Goal: Task Accomplishment & Management: Manage account settings

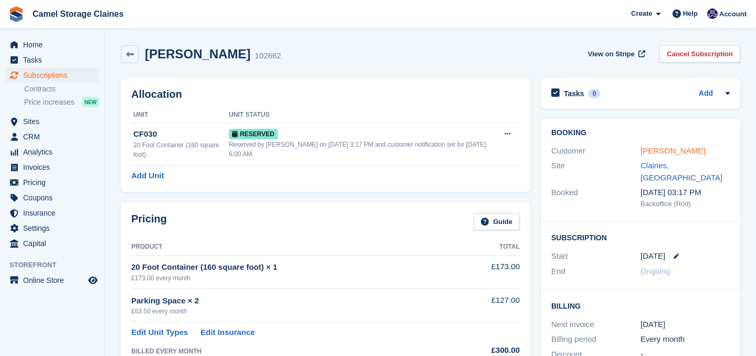
click at [673, 150] on link "[PERSON_NAME]" at bounding box center [673, 150] width 65 height 9
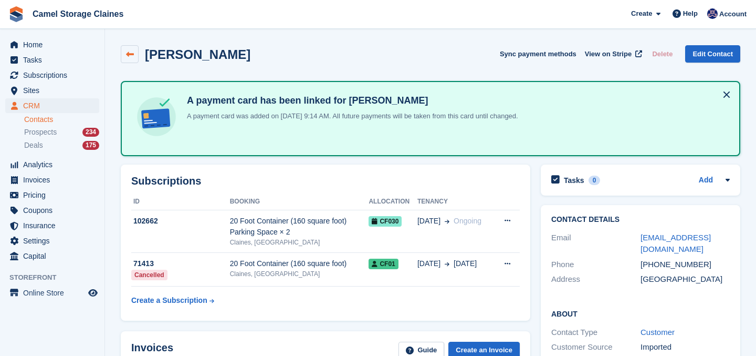
click at [133, 50] on icon at bounding box center [130, 54] width 8 height 8
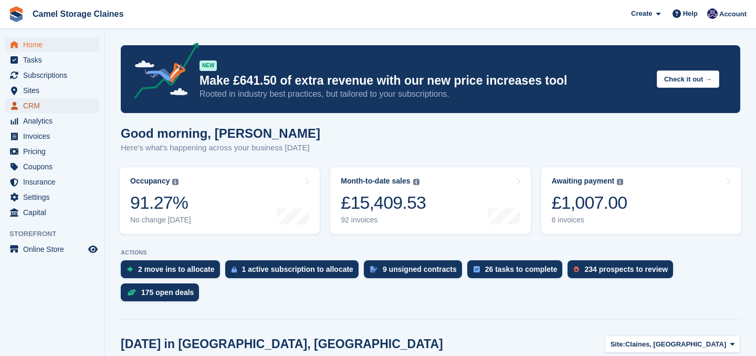
click at [29, 107] on span "CRM" at bounding box center [54, 105] width 63 height 15
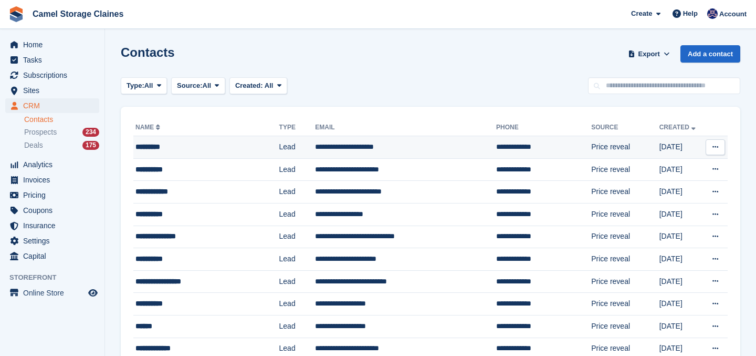
click at [178, 138] on td "*********" at bounding box center [206, 147] width 146 height 23
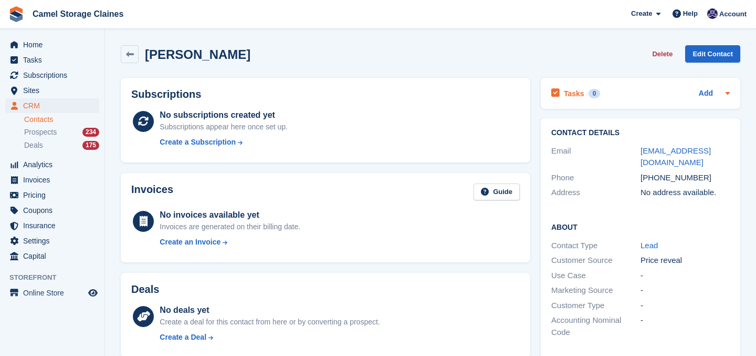
click at [571, 98] on div "Tasks 0" at bounding box center [575, 93] width 49 height 14
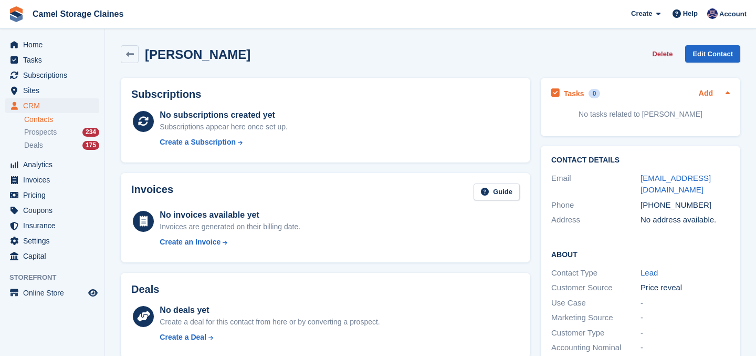
click at [712, 91] on link "Add" at bounding box center [706, 94] width 14 height 12
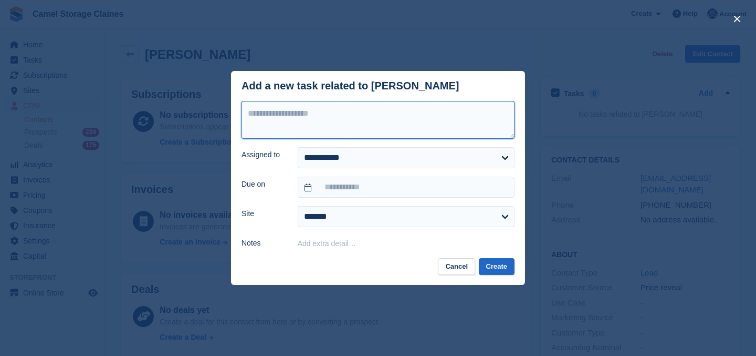
click at [372, 118] on textarea at bounding box center [378, 120] width 273 height 38
type textarea "*********"
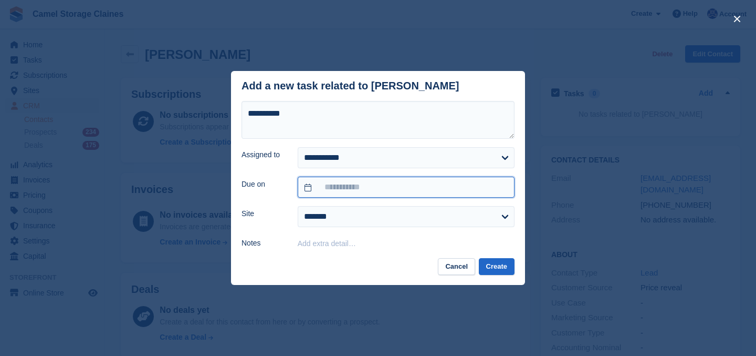
click at [346, 186] on input "text" at bounding box center [406, 186] width 217 height 21
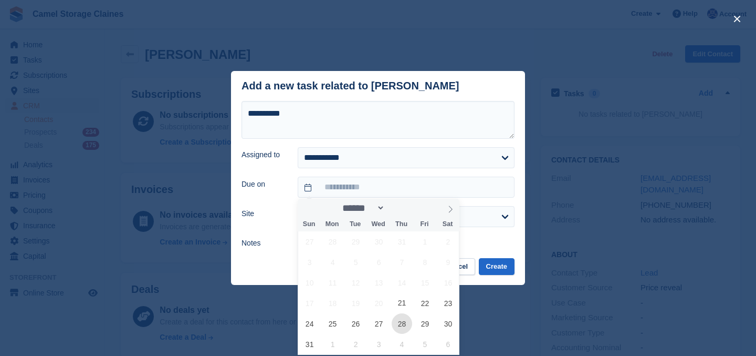
click at [405, 320] on span "28" at bounding box center [402, 323] width 20 height 20
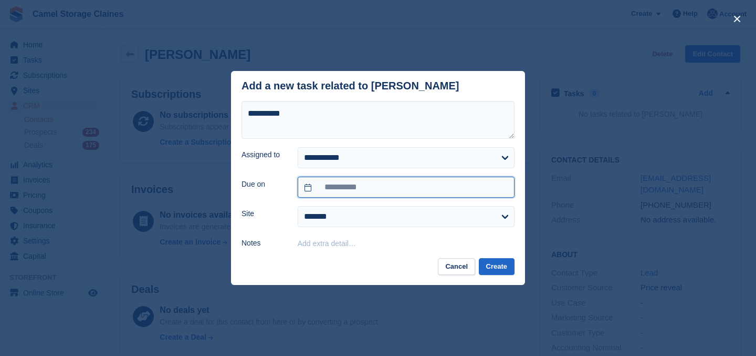
click at [386, 189] on input "**********" at bounding box center [406, 186] width 217 height 21
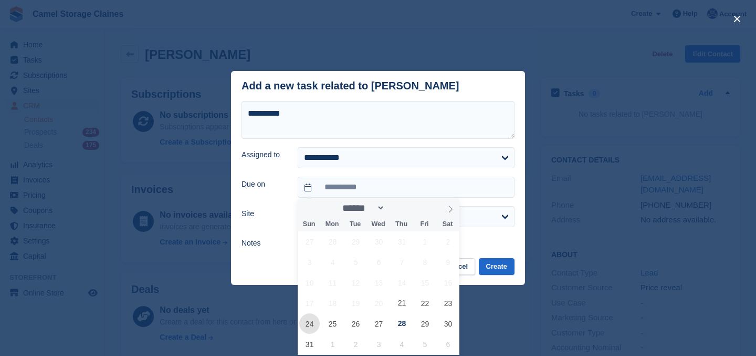
click at [310, 322] on span "24" at bounding box center [309, 323] width 20 height 20
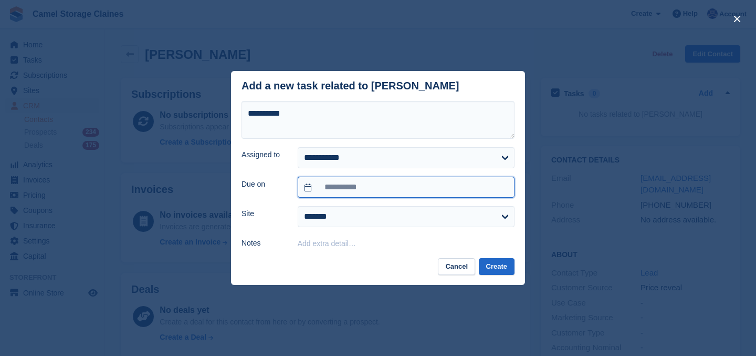
click at [378, 188] on input "**********" at bounding box center [406, 186] width 217 height 21
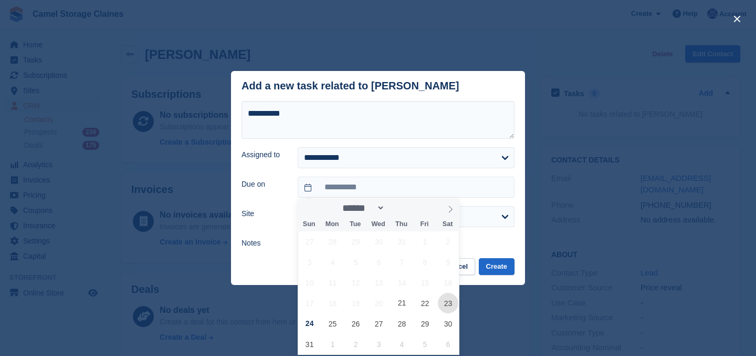
click at [451, 303] on span "23" at bounding box center [448, 303] width 20 height 20
type input "**********"
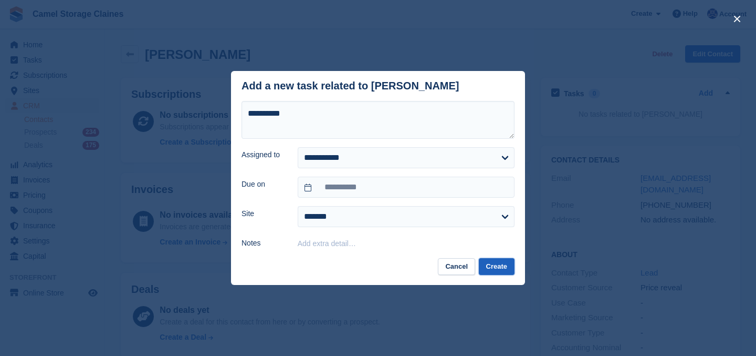
click at [492, 262] on button "Create" at bounding box center [497, 266] width 36 height 17
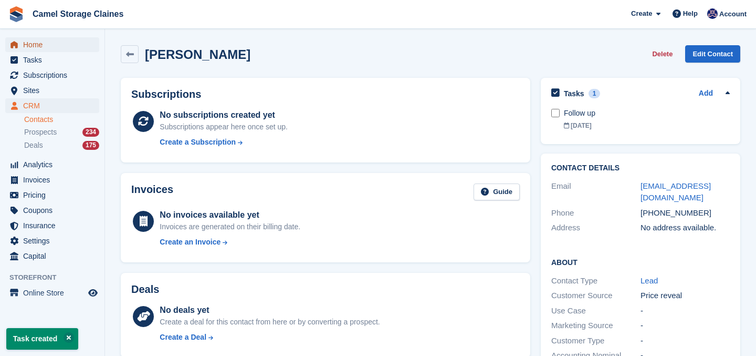
click at [12, 45] on icon "menu" at bounding box center [14, 44] width 7 height 7
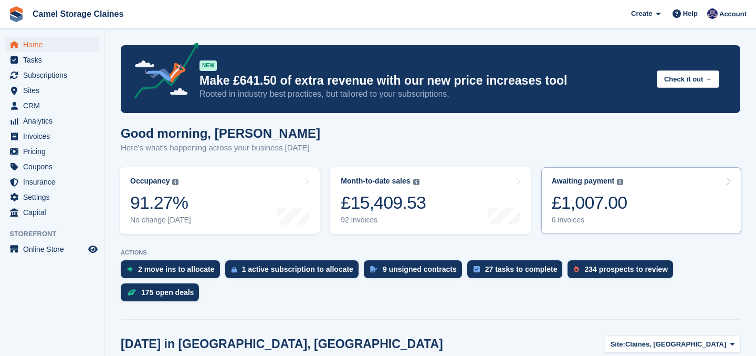
click at [605, 207] on div "£1,007.00" at bounding box center [590, 203] width 76 height 22
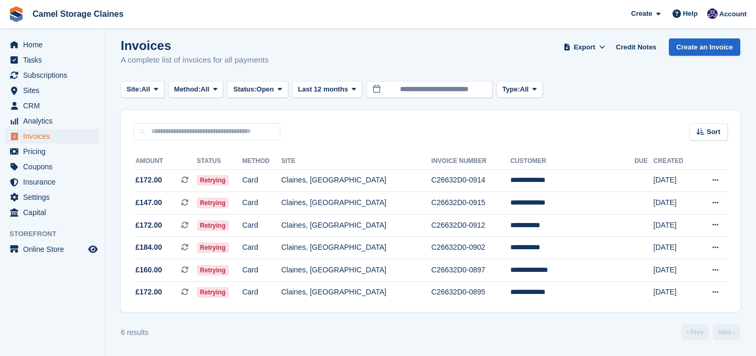
scroll to position [7, 0]
click at [359, 253] on td "Claines, [GEOGRAPHIC_DATA]" at bounding box center [357, 247] width 150 height 23
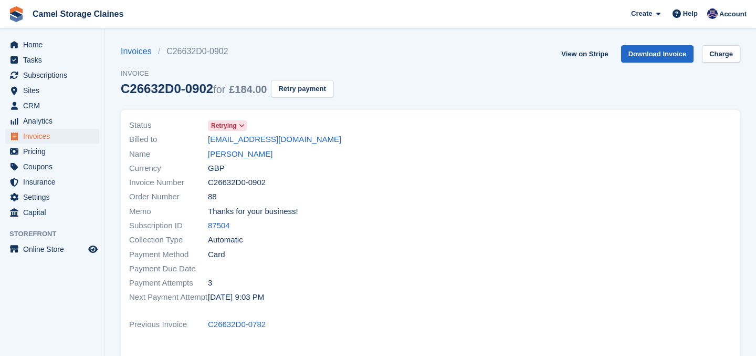
drag, startPoint x: 361, startPoint y: 142, endPoint x: 194, endPoint y: 142, distance: 167.0
click at [194, 142] on div "Billed to benmarkhammt07@icloud.com" at bounding box center [276, 139] width 295 height 14
copy div "benmarkhammt07@icloud.com"
click at [300, 85] on button "Retry payment" at bounding box center [302, 88] width 62 height 17
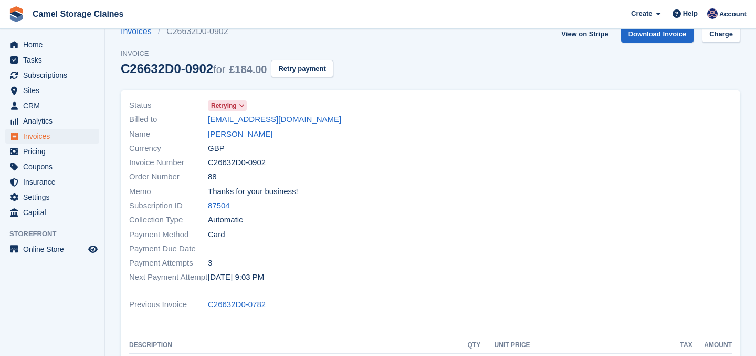
scroll to position [30, 0]
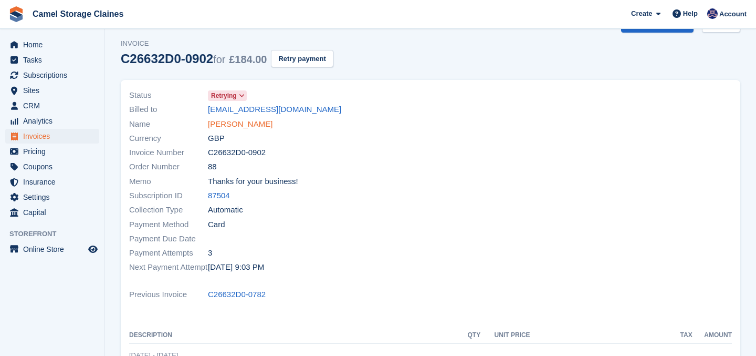
click at [212, 121] on link "Ben markham" at bounding box center [240, 124] width 65 height 12
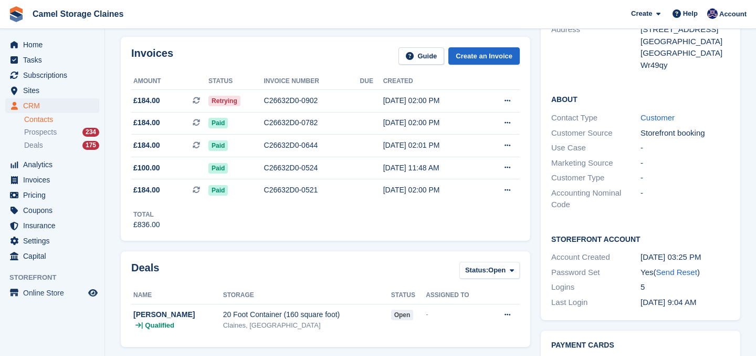
scroll to position [165, 0]
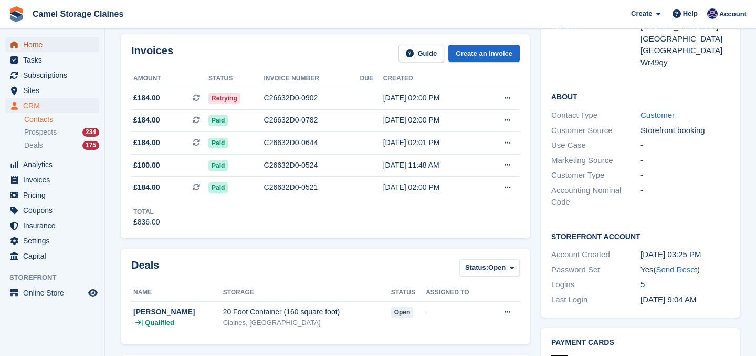
click at [41, 39] on span "Home" at bounding box center [54, 44] width 63 height 15
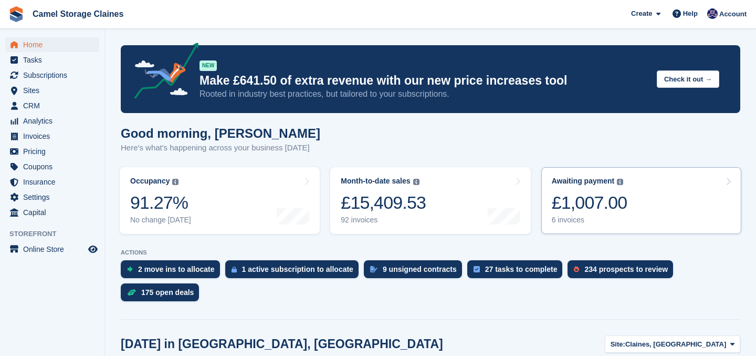
click at [582, 195] on div "£1,007.00" at bounding box center [590, 203] width 76 height 22
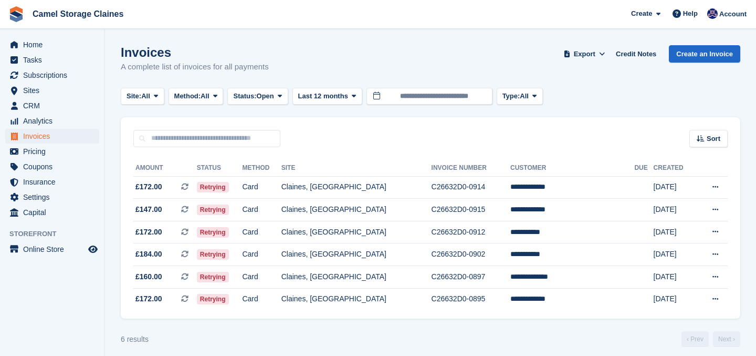
scroll to position [7, 0]
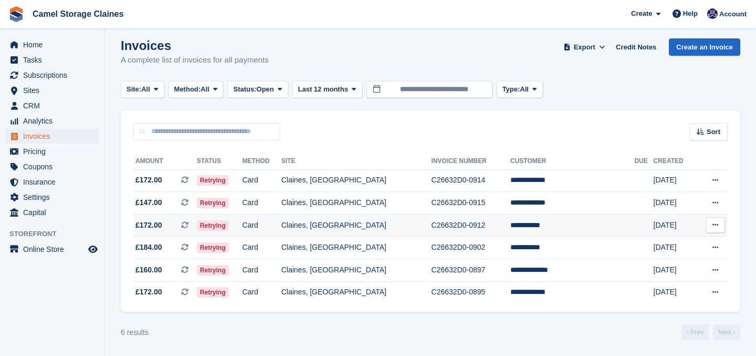
click at [369, 228] on td "Claines, [GEOGRAPHIC_DATA]" at bounding box center [357, 225] width 150 height 23
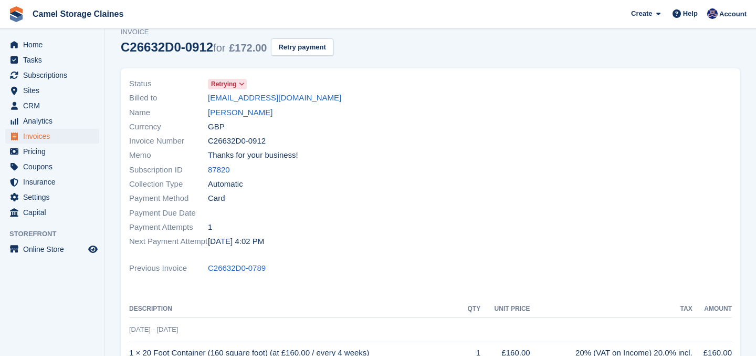
scroll to position [51, 0]
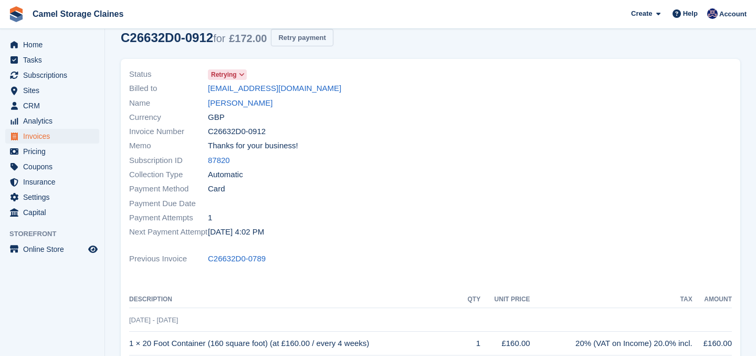
click at [296, 34] on button "Retry payment" at bounding box center [302, 37] width 62 height 17
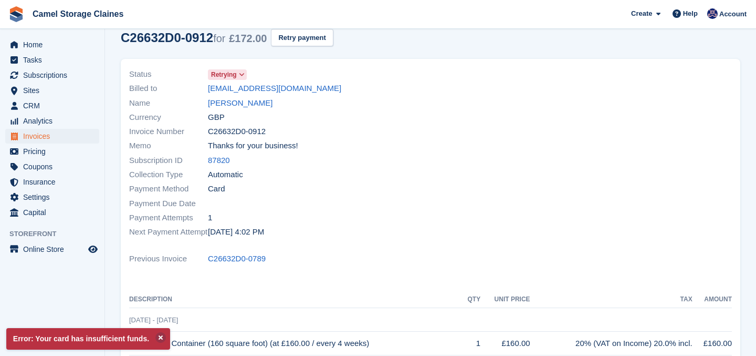
scroll to position [0, 0]
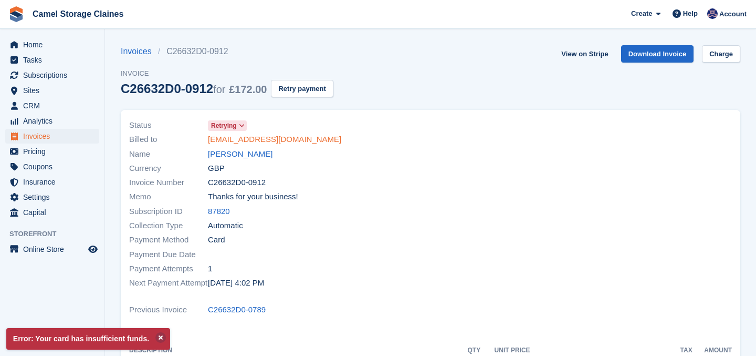
click at [326, 143] on link "blossomtreedogsupplies@gmail.com" at bounding box center [274, 139] width 133 height 12
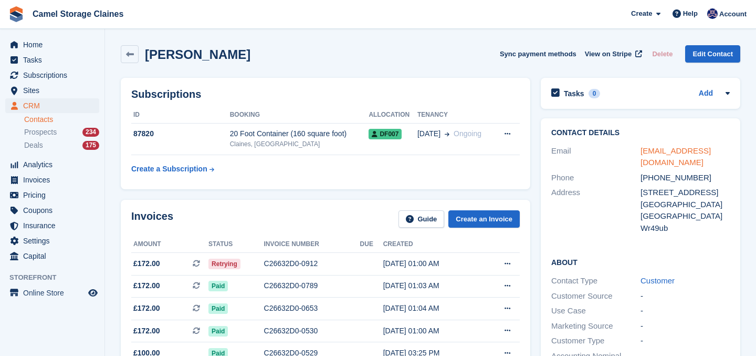
click at [654, 152] on link "blossomtreedogsupplies@gmail.com" at bounding box center [676, 156] width 70 height 21
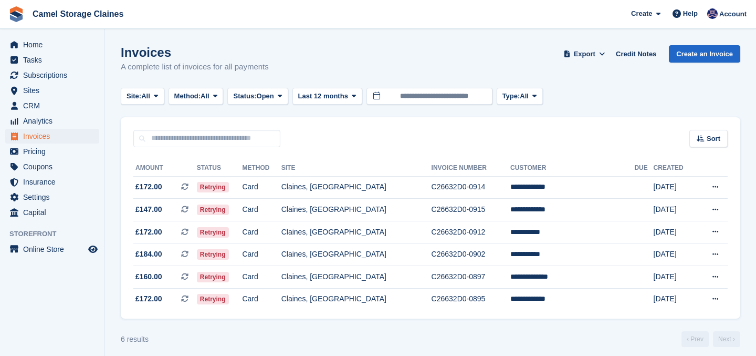
scroll to position [7, 0]
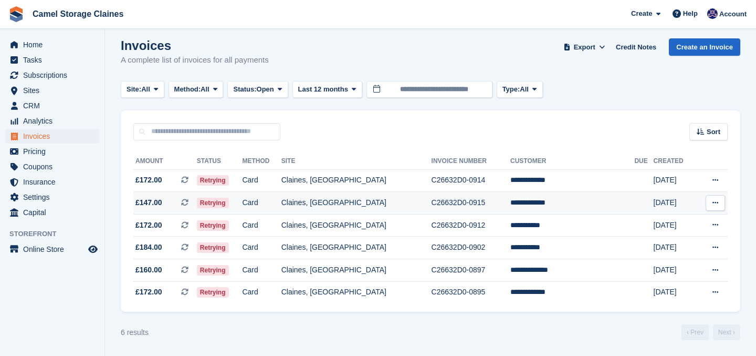
click at [281, 210] on td "Card" at bounding box center [261, 203] width 39 height 23
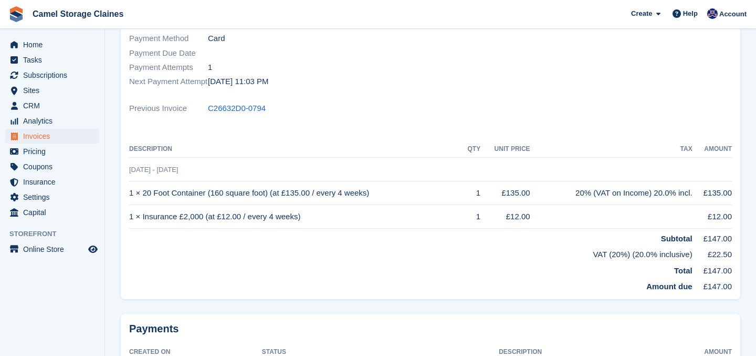
scroll to position [204, 0]
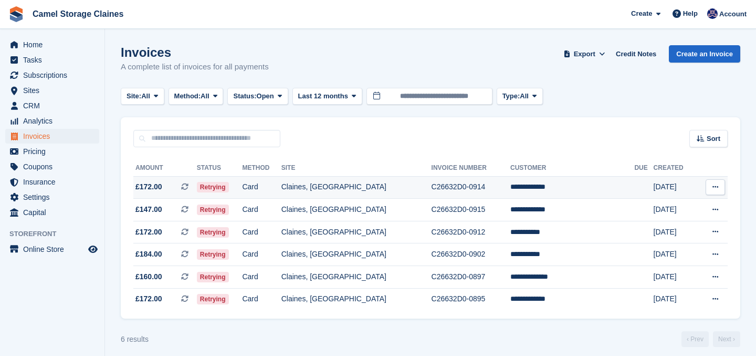
click at [413, 182] on td "Claines, [GEOGRAPHIC_DATA]" at bounding box center [357, 187] width 150 height 23
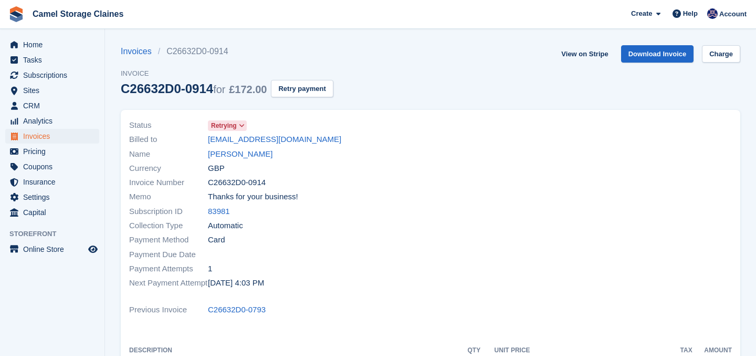
drag, startPoint x: 329, startPoint y: 145, endPoint x: 180, endPoint y: 145, distance: 149.2
click at [180, 145] on div "Billed to rmorse72@gmail.com" at bounding box center [276, 139] width 295 height 14
copy div "rmorse72@gmail.com"
click at [227, 136] on link "rmorse72@gmail.com" at bounding box center [274, 139] width 133 height 12
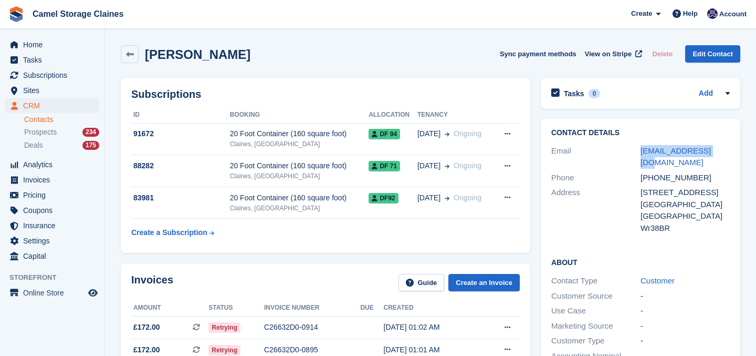
drag, startPoint x: 730, startPoint y: 151, endPoint x: 632, endPoint y: 151, distance: 98.2
click at [632, 151] on div "Contact Details Email rmorse72@gmail.com Phone +447799199655 Address 18 Kipling…" at bounding box center [641, 182] width 200 height 128
copy div "rmorse72@gmail.com"
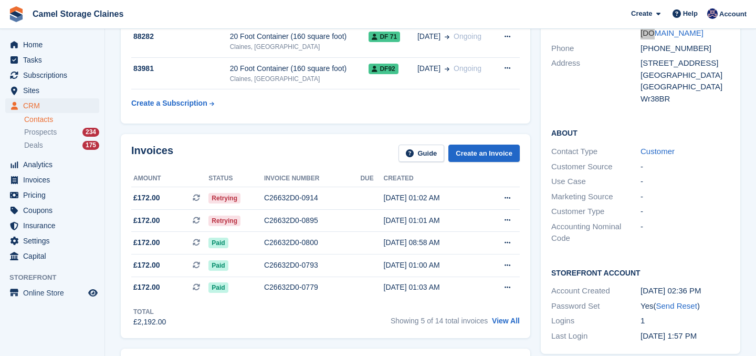
scroll to position [133, 0]
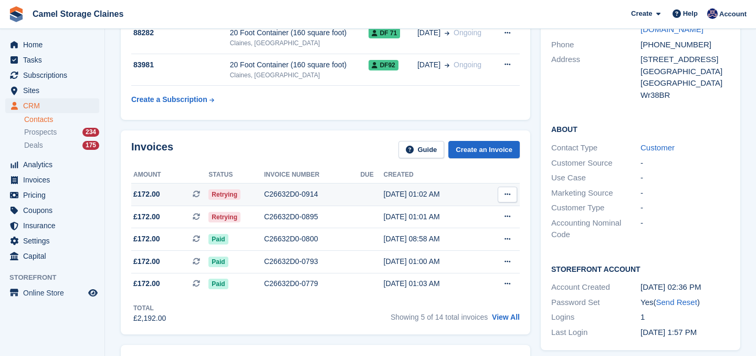
click at [292, 196] on div "C26632D0-0914" at bounding box center [312, 194] width 96 height 11
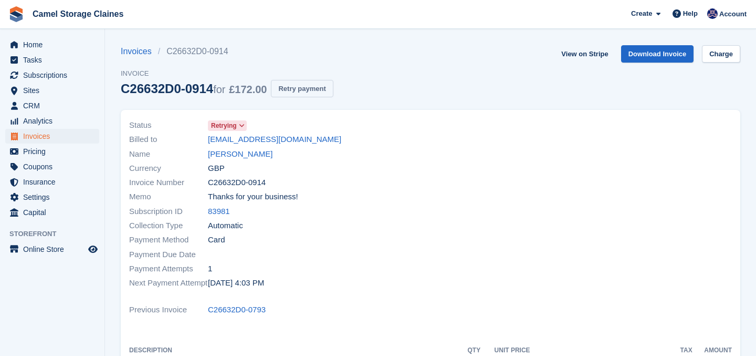
click at [318, 86] on button "Retry payment" at bounding box center [302, 88] width 62 height 17
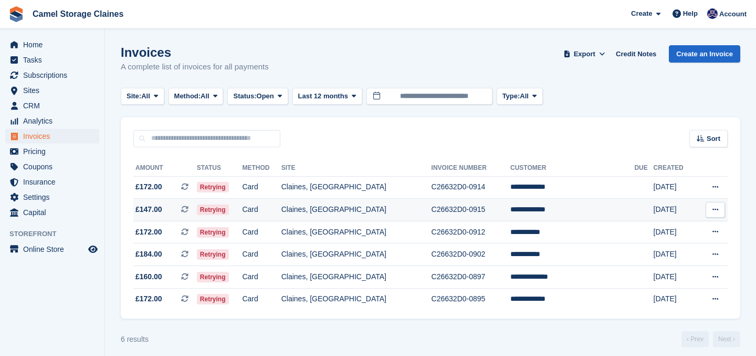
click at [347, 213] on td "Claines, [GEOGRAPHIC_DATA]" at bounding box center [357, 210] width 150 height 23
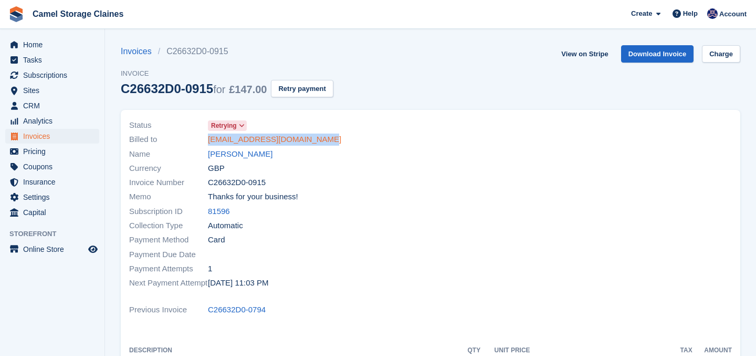
drag, startPoint x: 328, startPoint y: 142, endPoint x: 208, endPoint y: 144, distance: 120.3
click at [208, 144] on div "Billed to [EMAIL_ADDRESS][DOMAIN_NAME]" at bounding box center [276, 139] width 295 height 14
copy link "[EMAIL_ADDRESS][DOMAIN_NAME]"
click at [43, 47] on span "Home" at bounding box center [54, 44] width 63 height 15
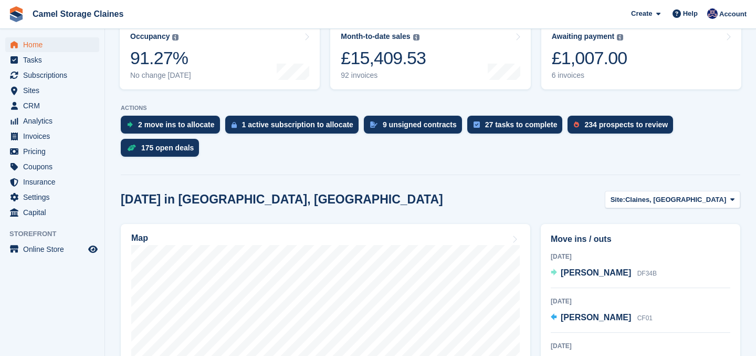
scroll to position [39, 0]
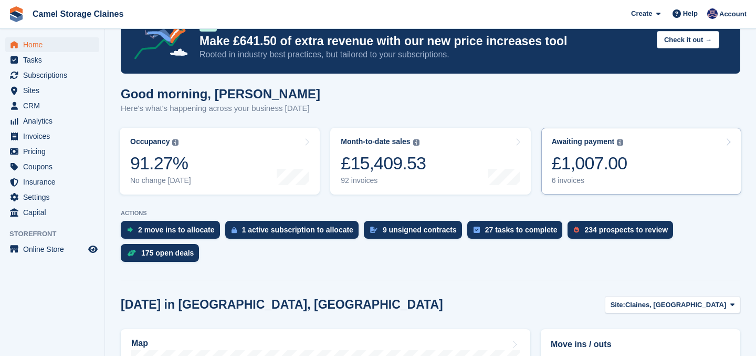
click at [647, 169] on link "Awaiting payment The total outstanding balance on all open invoices. £1,007.00 …" at bounding box center [641, 161] width 200 height 67
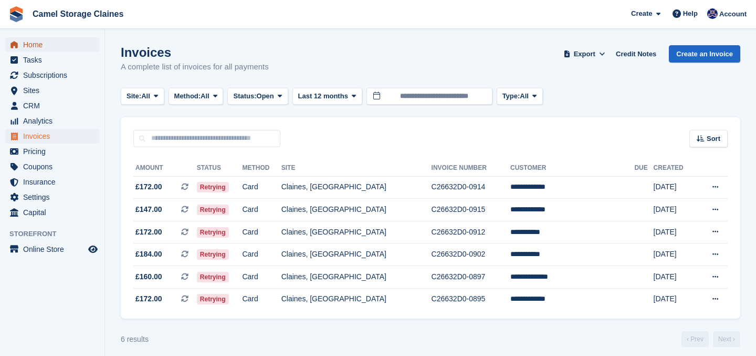
click at [36, 38] on span "Home" at bounding box center [54, 44] width 63 height 15
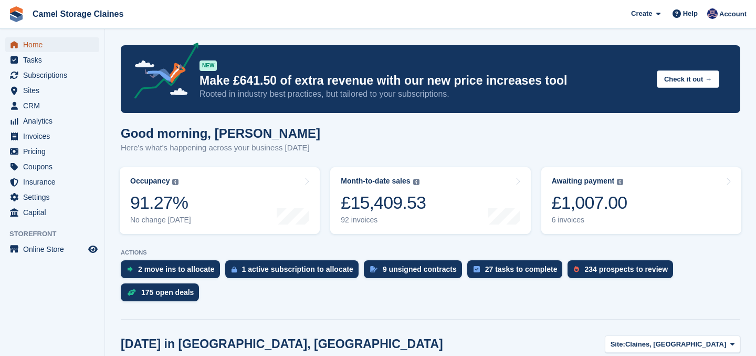
click at [24, 43] on span "Home" at bounding box center [54, 44] width 63 height 15
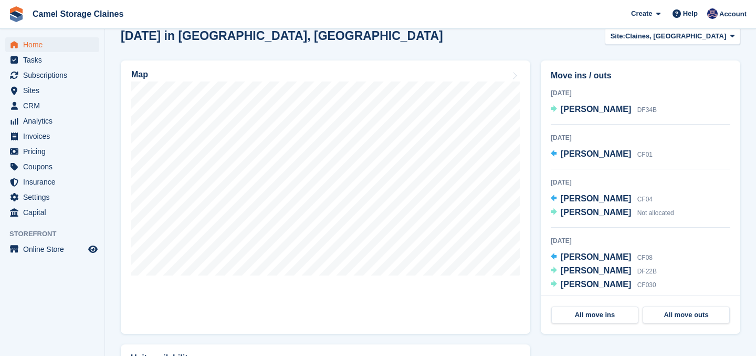
scroll to position [310, 0]
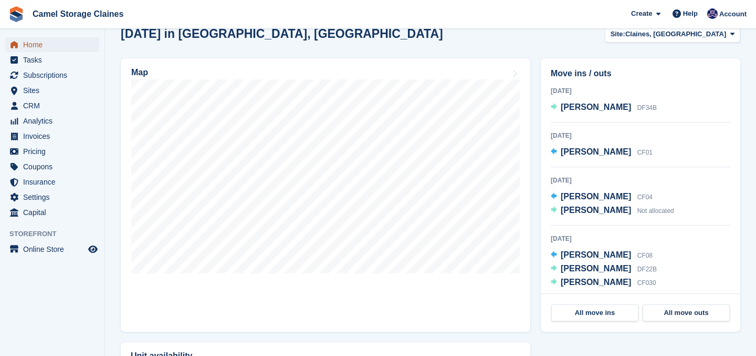
click at [56, 46] on span "Home" at bounding box center [54, 44] width 63 height 15
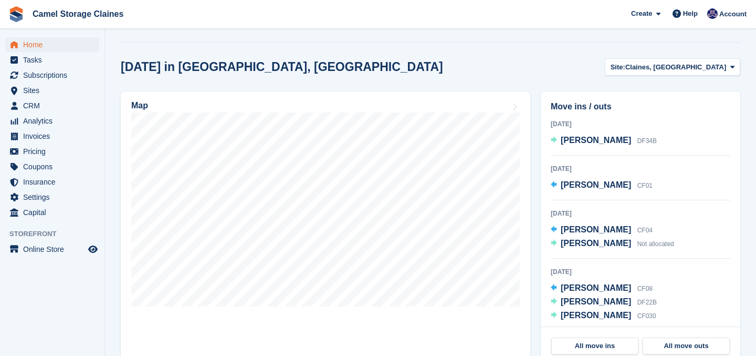
scroll to position [255, 0]
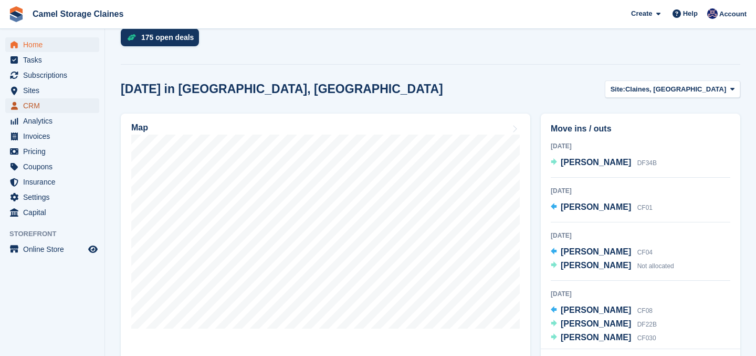
click at [39, 100] on span "CRM" at bounding box center [54, 105] width 63 height 15
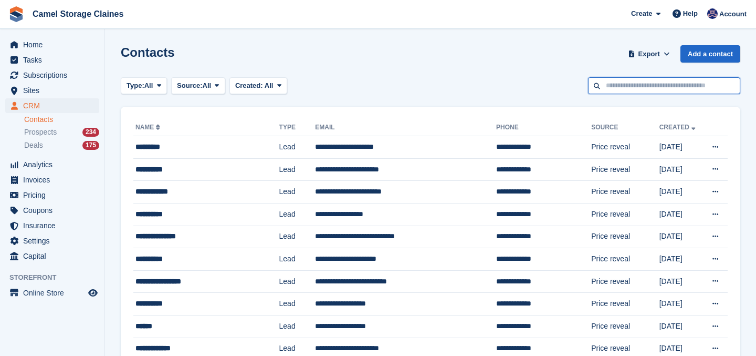
click at [641, 85] on input "text" at bounding box center [664, 85] width 152 height 17
type input "*****"
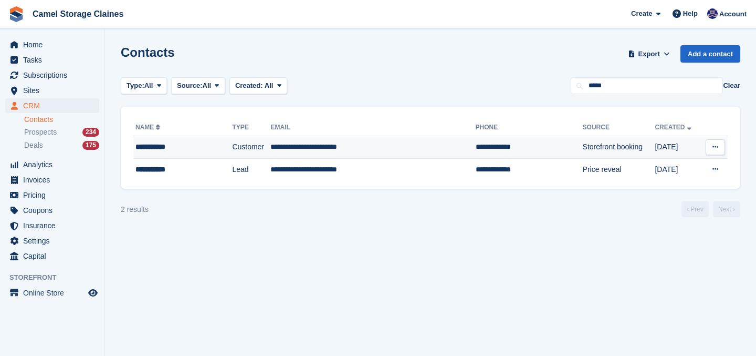
click at [399, 154] on td "**********" at bounding box center [372, 147] width 205 height 23
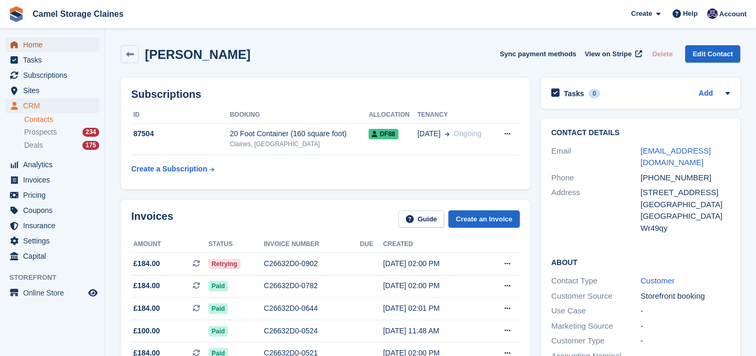
click at [36, 51] on span "Home" at bounding box center [54, 44] width 63 height 15
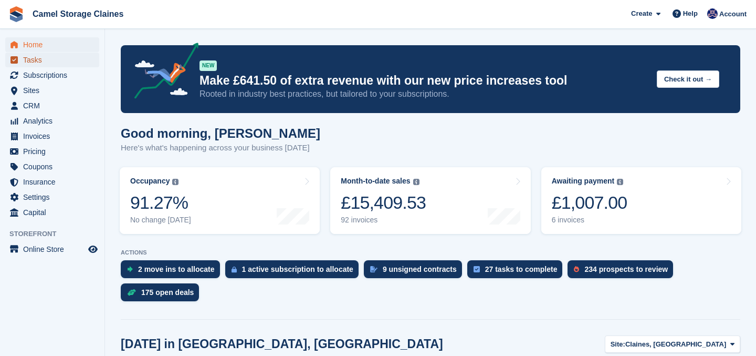
click at [33, 60] on span "Tasks" at bounding box center [54, 60] width 63 height 15
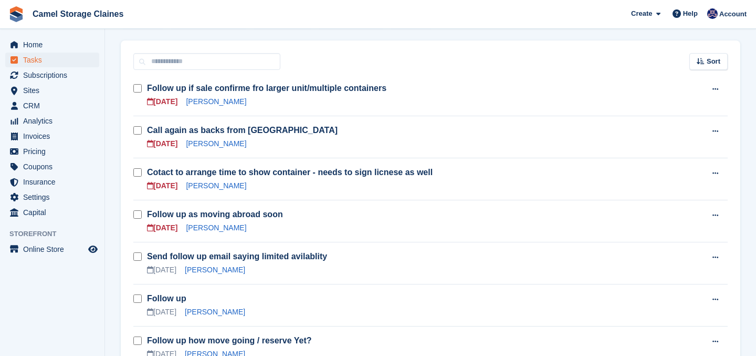
scroll to position [144, 0]
click at [227, 228] on link "Caroline Phillips" at bounding box center [216, 228] width 60 height 8
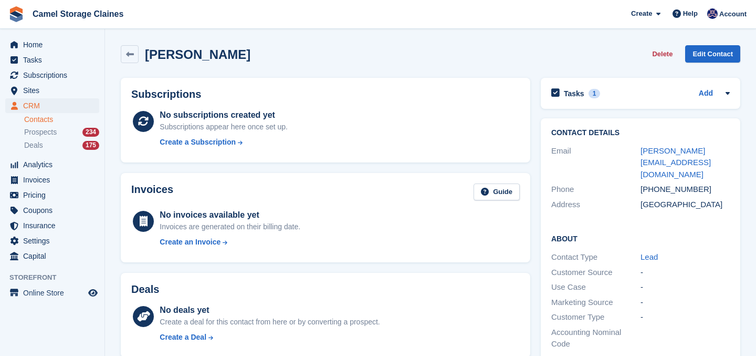
click at [651, 155] on div "phillips-c12@sky.com" at bounding box center [685, 163] width 89 height 36
click at [651, 153] on link "phillips-c12@sky.com" at bounding box center [676, 162] width 70 height 33
drag, startPoint x: 726, startPoint y: 152, endPoint x: 620, endPoint y: 152, distance: 106.6
click at [620, 152] on div "Email phillips-c12@sky.com" at bounding box center [640, 162] width 179 height 39
copy div "phillips-c12@sky.com"
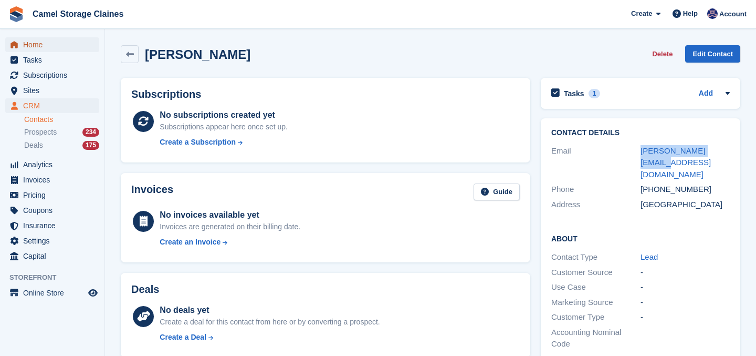
click at [48, 42] on span "Home" at bounding box center [54, 44] width 63 height 15
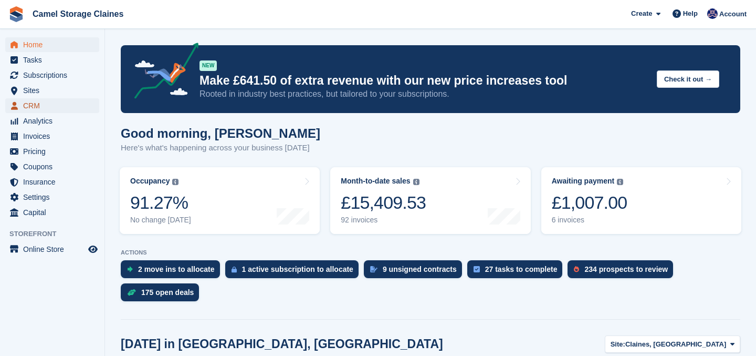
click at [44, 106] on span "CRM" at bounding box center [54, 105] width 63 height 15
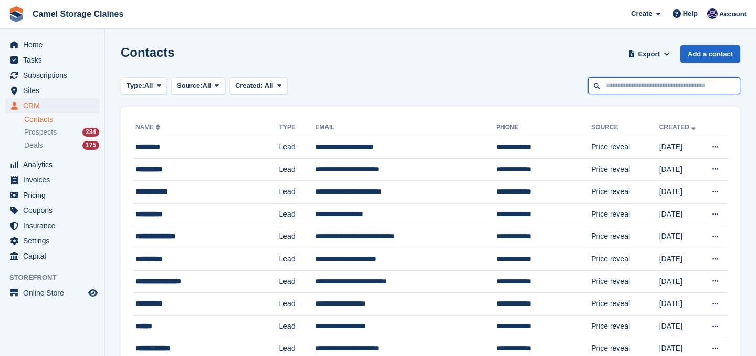
click at [619, 90] on input "text" at bounding box center [664, 85] width 152 height 17
type input "********"
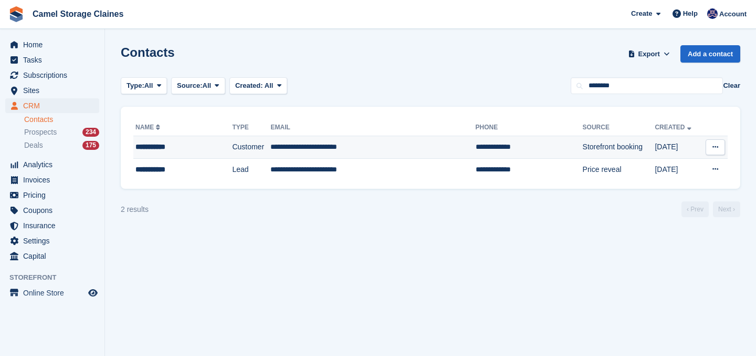
click at [319, 153] on td "**********" at bounding box center [372, 147] width 205 height 23
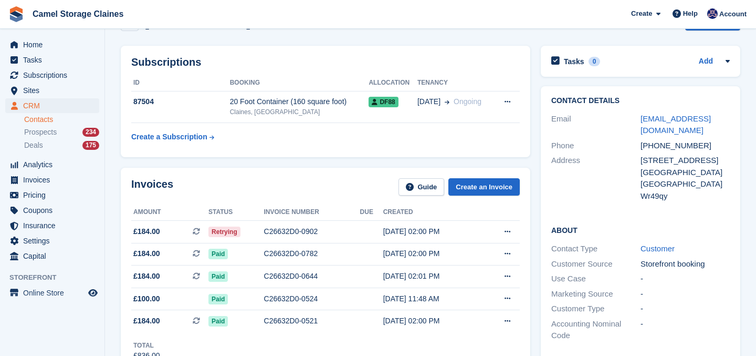
scroll to position [39, 0]
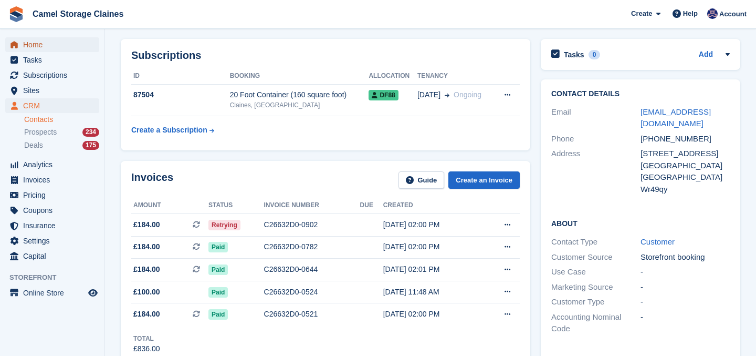
click at [29, 43] on span "Home" at bounding box center [54, 44] width 63 height 15
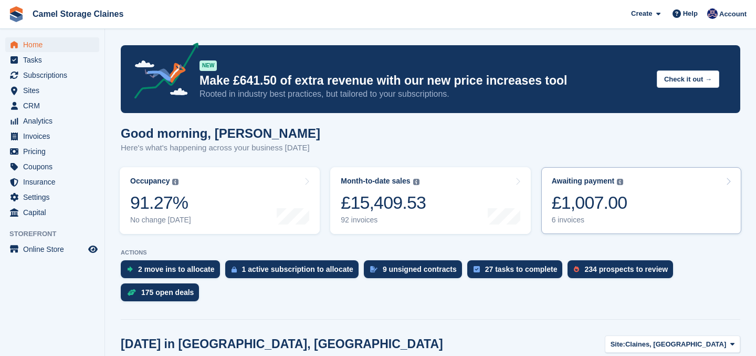
click at [597, 210] on div "£1,007.00" at bounding box center [590, 203] width 76 height 22
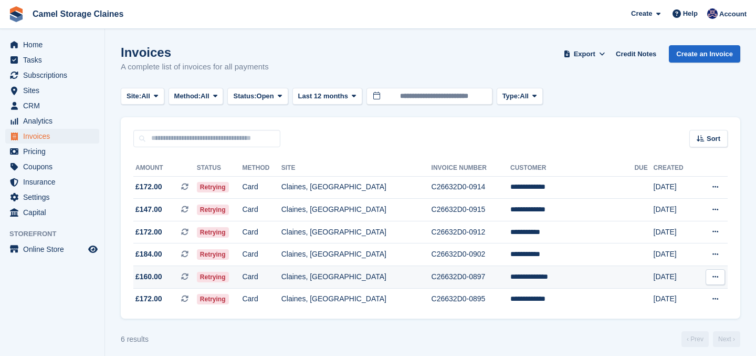
scroll to position [7, 0]
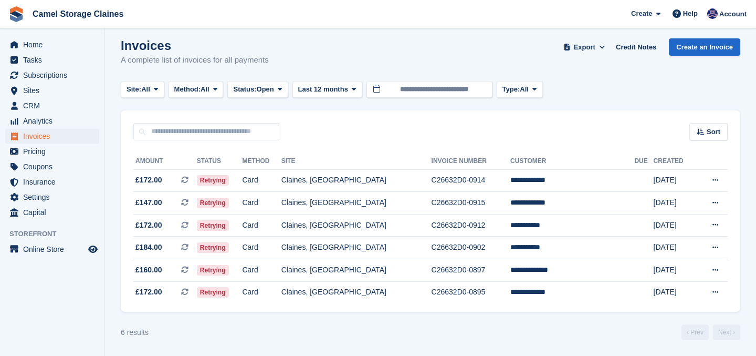
click at [370, 116] on div "Sort Sort by Date created Created (oldest first) Created (newest first)" at bounding box center [431, 125] width 620 height 30
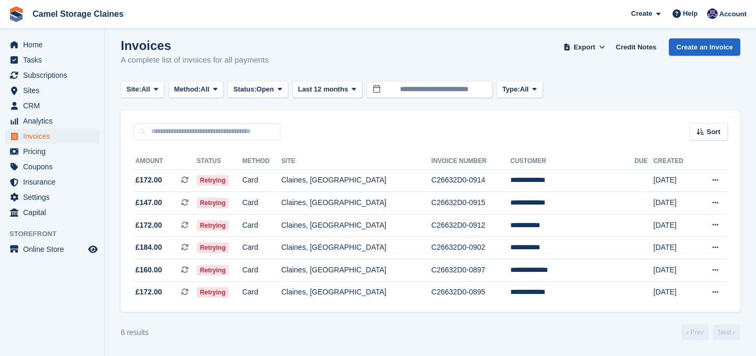
click at [370, 116] on div "Sort Sort by Date created Created (oldest first) Created (newest first)" at bounding box center [431, 125] width 620 height 30
click at [314, 128] on div "Sort Sort by Date created Created (oldest first) Created (newest first)" at bounding box center [431, 125] width 620 height 30
click at [53, 49] on span "Home" at bounding box center [54, 44] width 63 height 15
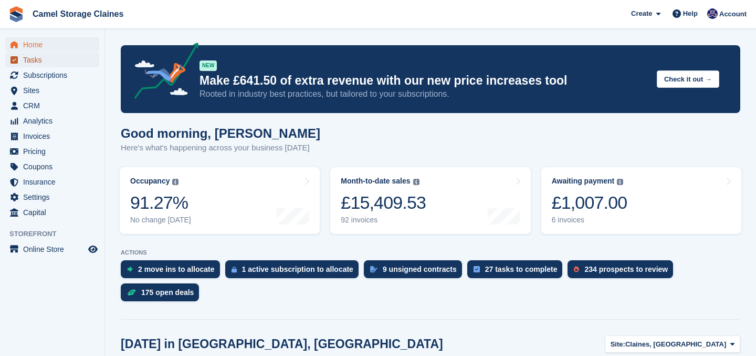
click at [36, 65] on span "Tasks" at bounding box center [54, 60] width 63 height 15
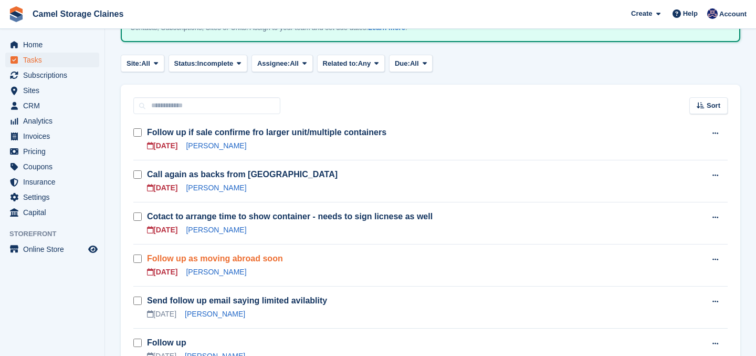
scroll to position [123, 0]
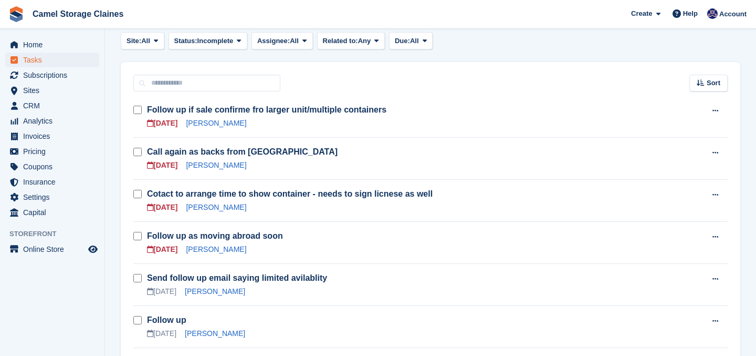
click at [142, 233] on form at bounding box center [140, 237] width 14 height 14
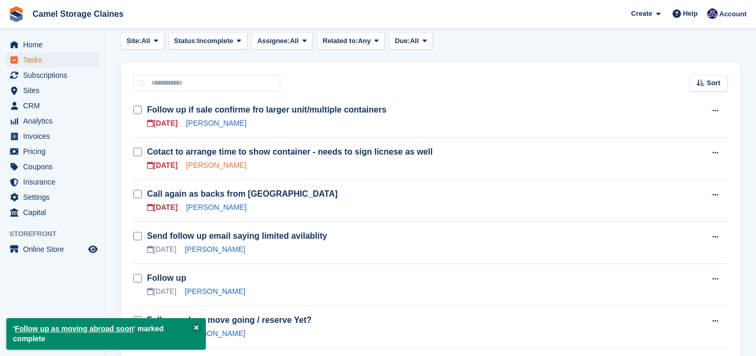
click at [202, 166] on link "Charlotte Hitchcock" at bounding box center [216, 165] width 60 height 8
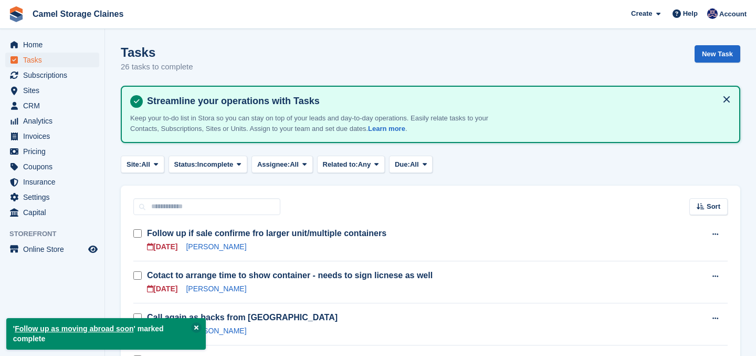
scroll to position [123, 0]
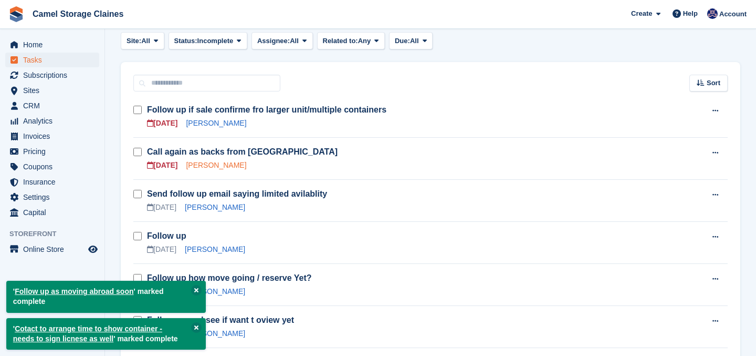
click at [201, 161] on link "Amanda Gregg" at bounding box center [216, 165] width 60 height 8
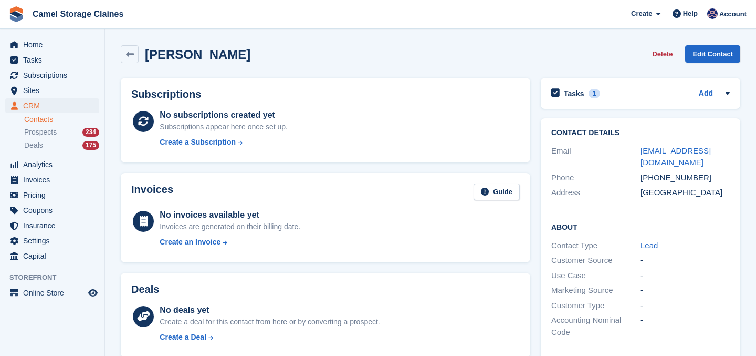
click at [676, 186] on div "[GEOGRAPHIC_DATA]" at bounding box center [685, 192] width 89 height 12
click at [584, 95] on h2 "Tasks" at bounding box center [574, 93] width 20 height 9
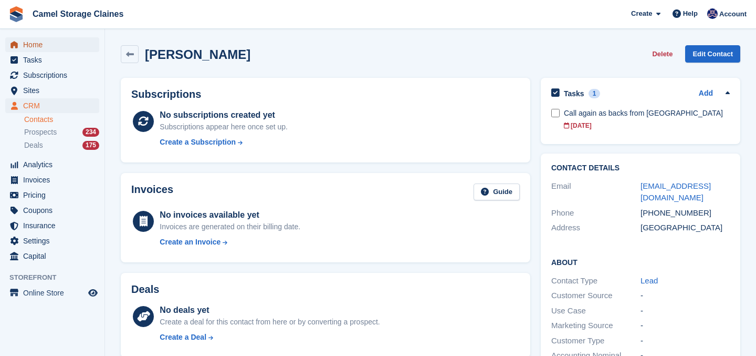
click at [32, 45] on span "Home" at bounding box center [54, 44] width 63 height 15
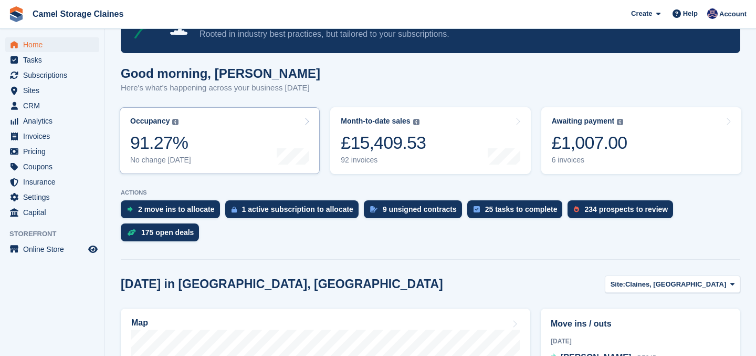
scroll to position [60, 0]
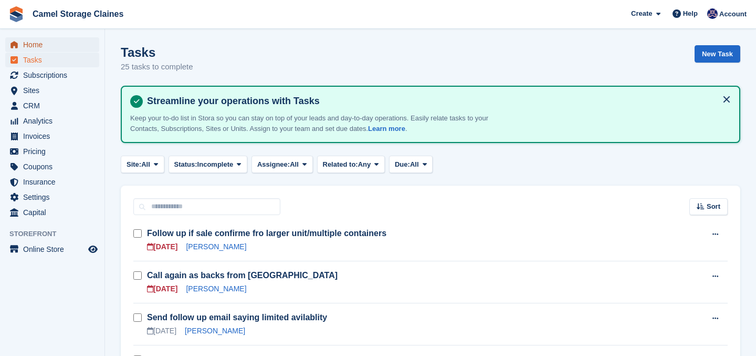
click at [50, 48] on span "Home" at bounding box center [54, 44] width 63 height 15
